Goal: Task Accomplishment & Management: Manage account settings

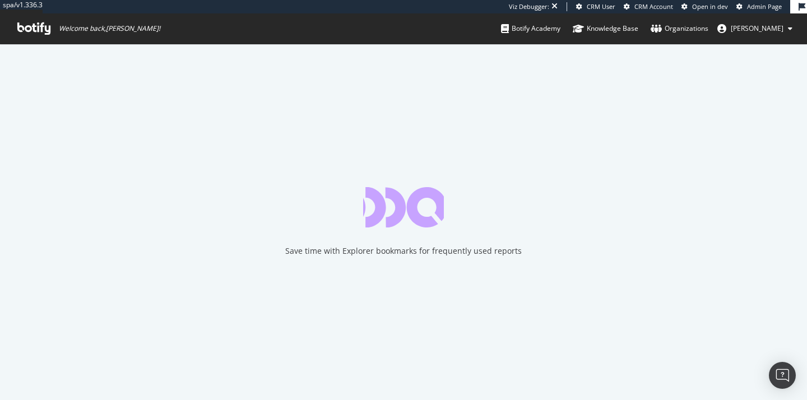
click at [756, 27] on span "alexandre hauswirth" at bounding box center [757, 29] width 53 height 10
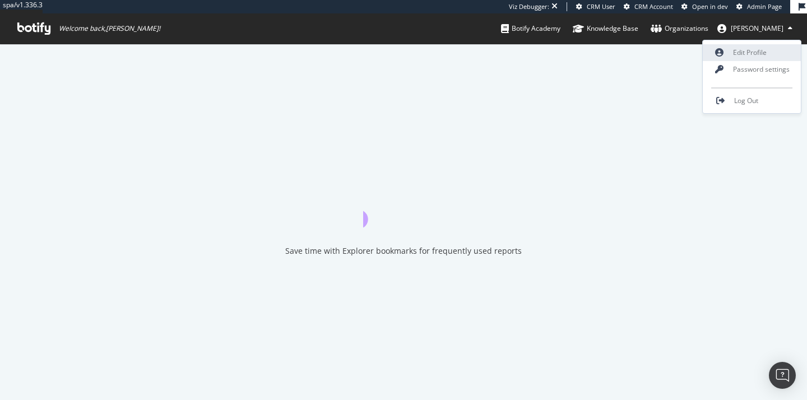
click at [729, 55] on link "Edit Profile" at bounding box center [752, 52] width 98 height 17
